Goal: Information Seeking & Learning: Learn about a topic

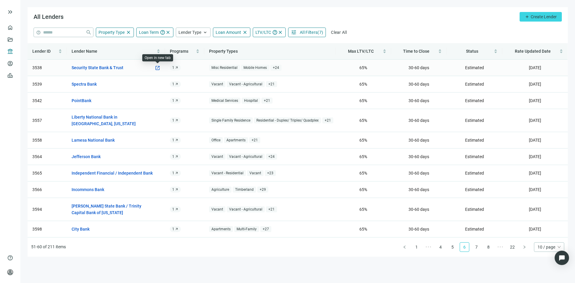
click at [156, 66] on span "open_in_new" at bounding box center [157, 67] width 5 height 5
click at [158, 154] on span "open_in_new" at bounding box center [157, 156] width 5 height 5
click at [477, 242] on link "7" at bounding box center [476, 246] width 9 height 9
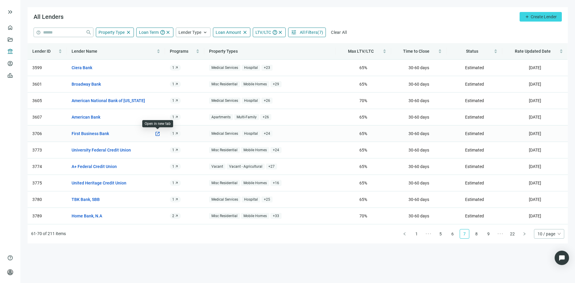
click at [158, 133] on span "open_in_new" at bounding box center [157, 133] width 5 height 5
click at [300, 31] on span "All Filters" at bounding box center [309, 32] width 18 height 5
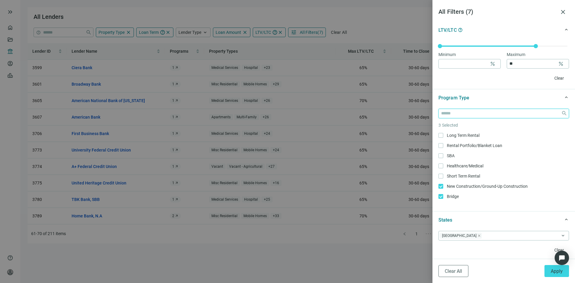
click at [524, 116] on input "search" at bounding box center [500, 113] width 118 height 9
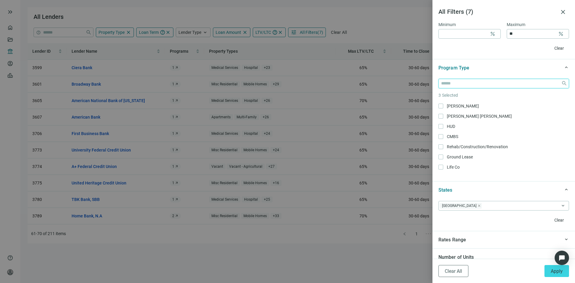
scroll to position [539, 0]
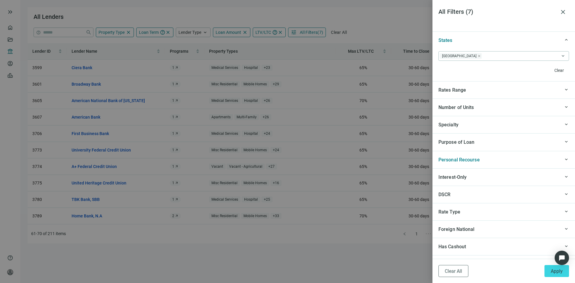
click at [560, 160] on div "keyboard_arrow_up" at bounding box center [564, 159] width 9 height 7
click at [375, 253] on div at bounding box center [287, 141] width 575 height 283
click at [554, 270] on span "Apply" at bounding box center [556, 271] width 12 height 6
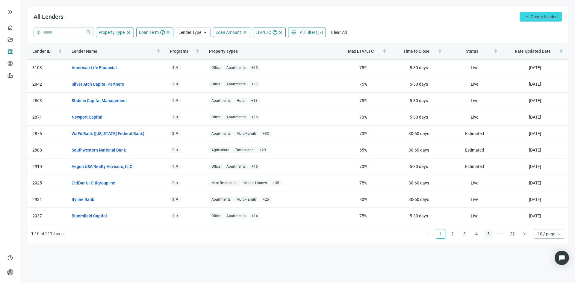
click at [488, 233] on link "5" at bounding box center [488, 233] width 9 height 9
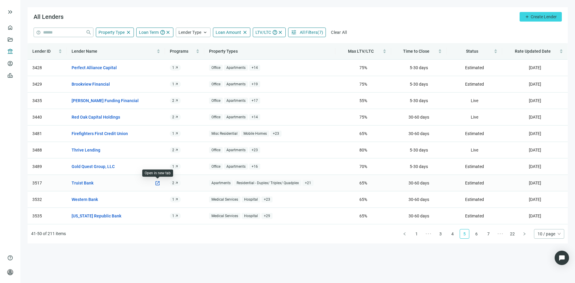
click at [157, 183] on span "open_in_new" at bounding box center [157, 182] width 5 height 5
click at [479, 234] on link "6" at bounding box center [476, 233] width 9 height 9
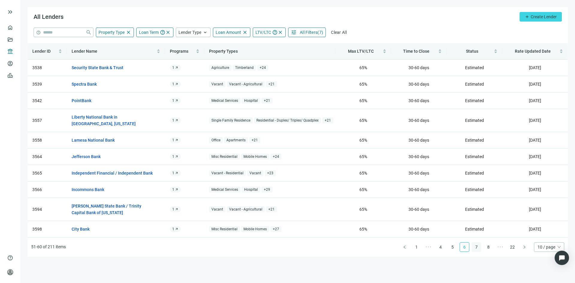
click at [479, 242] on link "7" at bounding box center [476, 246] width 9 height 9
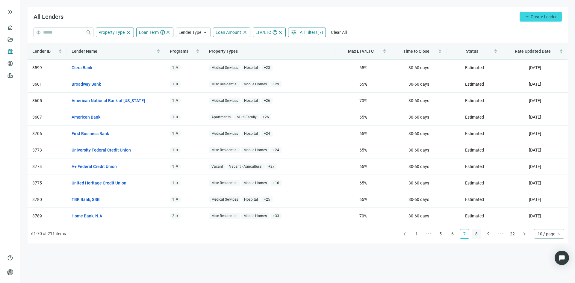
click at [477, 234] on link "8" at bounding box center [476, 233] width 9 height 9
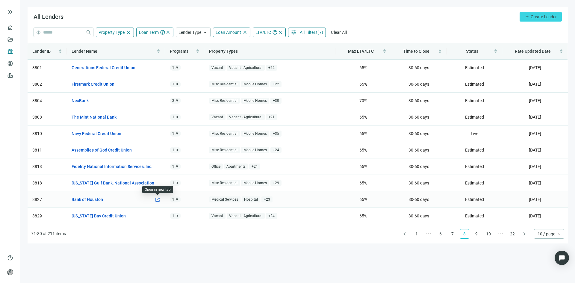
click at [159, 200] on span "open_in_new" at bounding box center [157, 199] width 5 height 5
click at [476, 233] on link "9" at bounding box center [476, 233] width 9 height 9
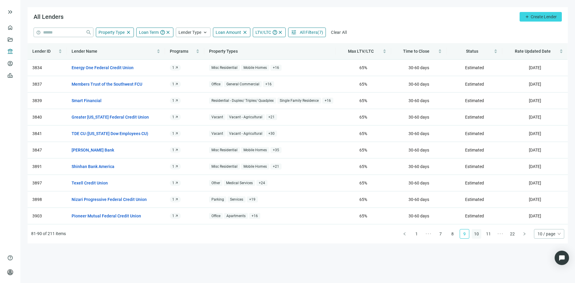
click at [478, 233] on link "10" at bounding box center [476, 233] width 9 height 9
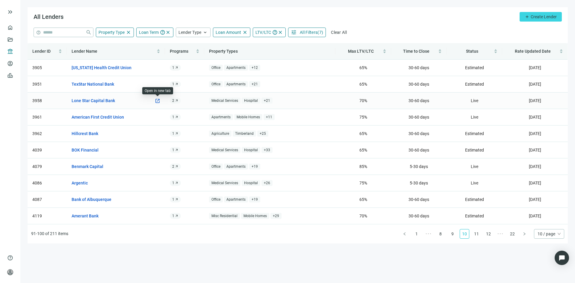
click at [158, 101] on span "open_in_new" at bounding box center [157, 100] width 5 height 5
click at [476, 236] on link "11" at bounding box center [476, 233] width 9 height 9
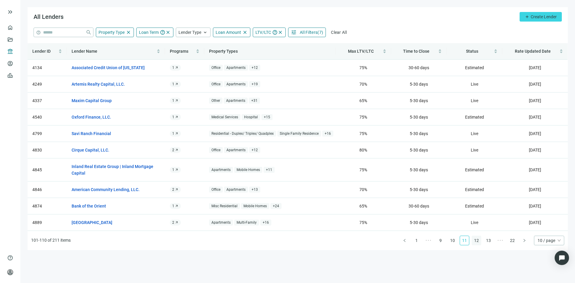
click at [474, 241] on link "12" at bounding box center [476, 240] width 9 height 9
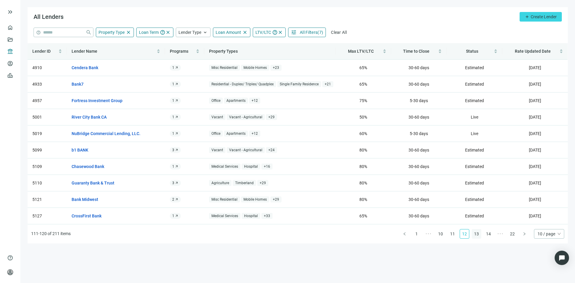
click at [476, 235] on link "13" at bounding box center [476, 233] width 9 height 9
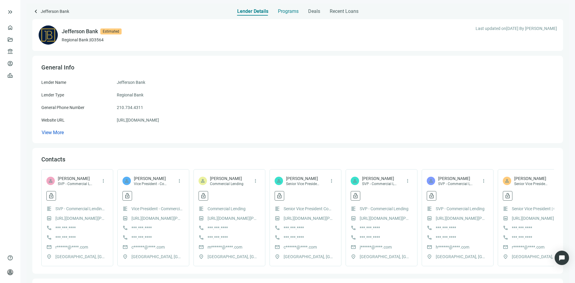
click at [289, 13] on span "Programs" at bounding box center [288, 11] width 21 height 6
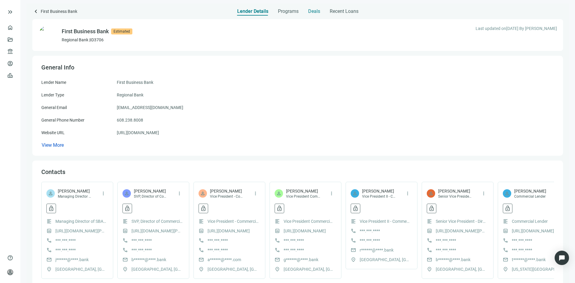
click at [311, 12] on span "Deals" at bounding box center [314, 11] width 12 height 6
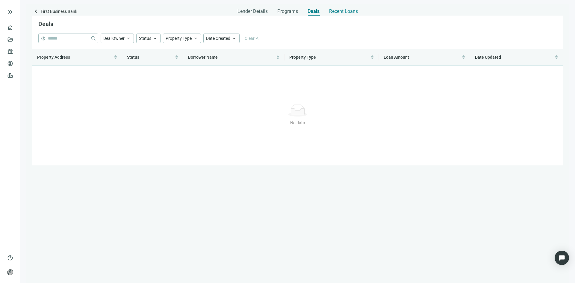
click at [336, 13] on span "Recent Loans" at bounding box center [343, 11] width 29 height 6
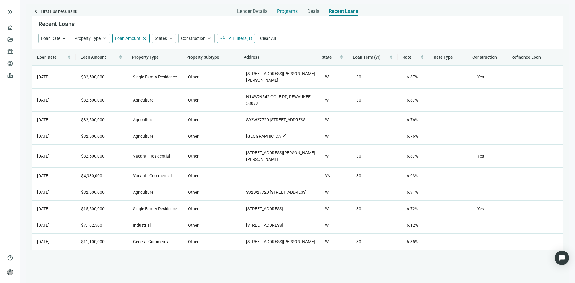
click at [288, 9] on span "Programs" at bounding box center [287, 11] width 21 height 6
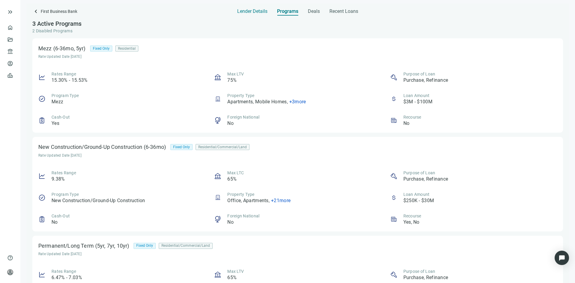
click at [256, 10] on span "Lender Details" at bounding box center [252, 11] width 30 height 6
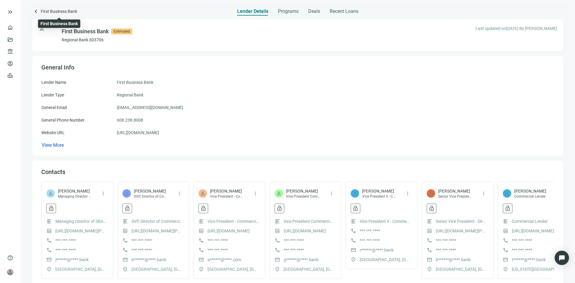
click at [42, 11] on span "First Business Bank" at bounding box center [59, 12] width 37 height 8
